Goal: Check status: Check status

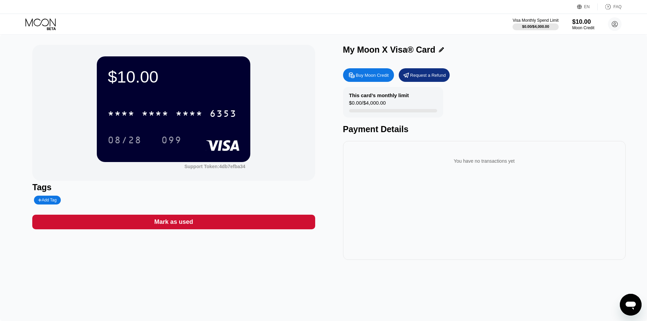
click at [200, 139] on div "08/28 099" at bounding box center [174, 139] width 132 height 17
click at [208, 122] on div "* * * * * * * * * * * * 6353" at bounding box center [172, 113] width 137 height 17
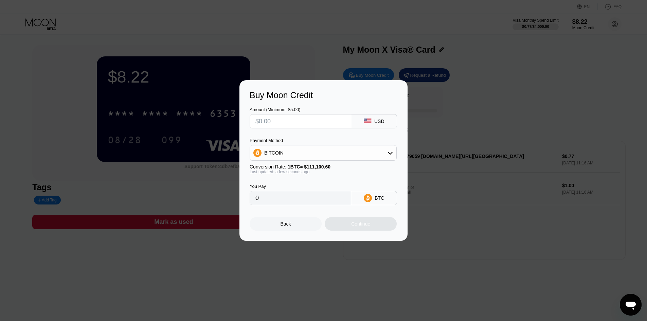
click at [295, 230] on div "Back" at bounding box center [286, 224] width 72 height 14
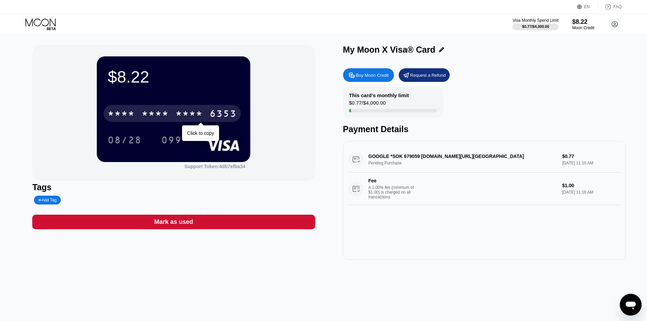
click at [220, 113] on div "6353" at bounding box center [223, 114] width 27 height 11
click at [213, 119] on div "6353" at bounding box center [223, 114] width 27 height 11
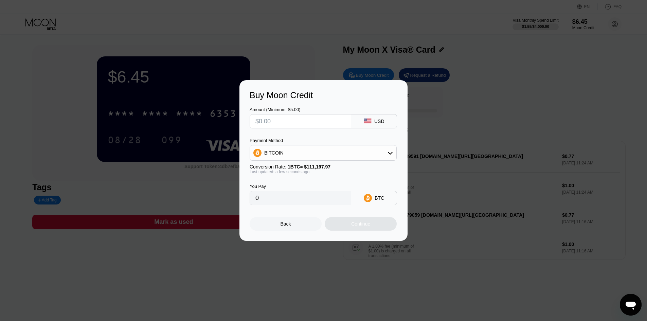
click at [295, 228] on div "Back" at bounding box center [286, 224] width 72 height 14
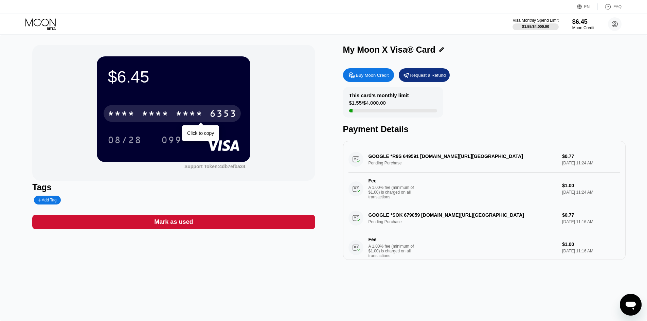
click at [232, 118] on div "6353" at bounding box center [223, 114] width 27 height 11
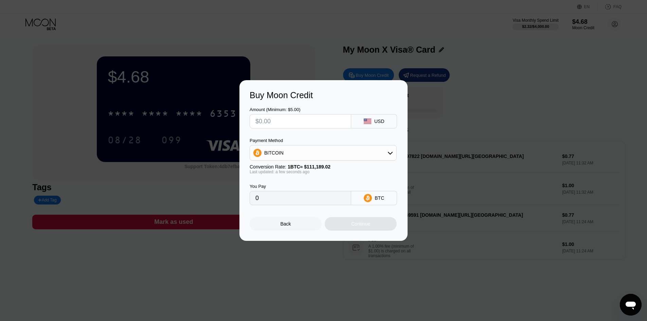
click at [291, 224] on div "Back" at bounding box center [286, 224] width 72 height 14
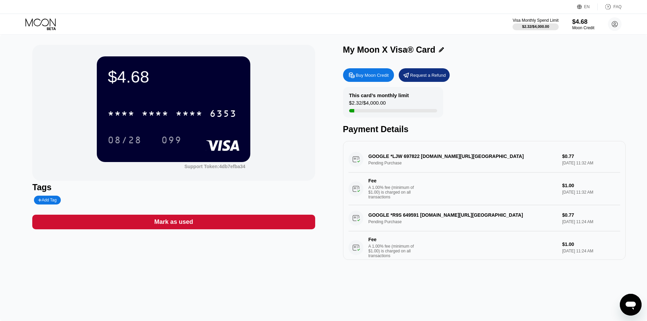
drag, startPoint x: 400, startPoint y: 157, endPoint x: 416, endPoint y: 160, distance: 16.3
click at [416, 160] on div "GOOGLE *LJW 697822 g.co/helppay#US Pending Purchase $0.77 Sep 19, 2025 11:32 AM…" at bounding box center [485, 175] width 272 height 59
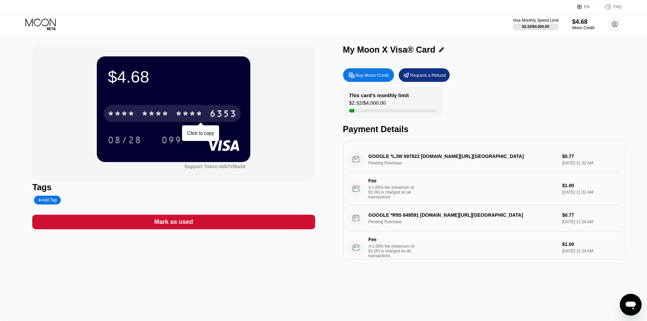
click at [196, 114] on div "* * * *" at bounding box center [189, 114] width 27 height 11
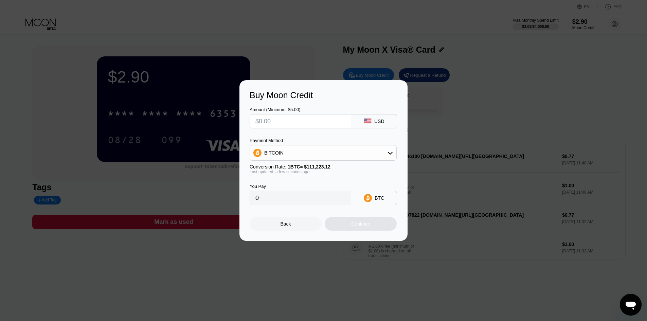
click at [283, 225] on div "Back" at bounding box center [286, 223] width 11 height 5
